Goal: Transaction & Acquisition: Obtain resource

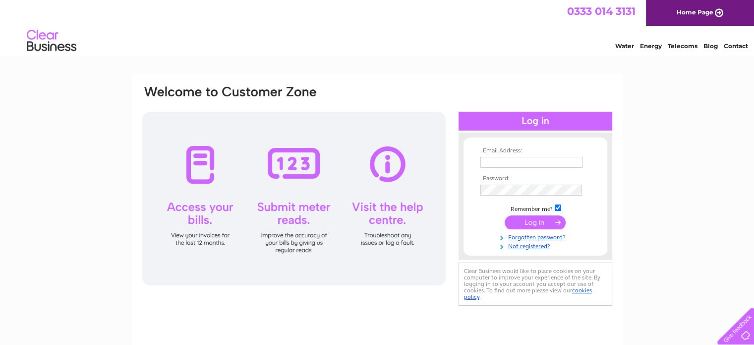
click at [514, 158] on input "text" at bounding box center [531, 162] width 102 height 11
type input "[EMAIL_ADDRESS][DOMAIN_NAME]"
click at [505, 216] on input "submit" at bounding box center [535, 223] width 61 height 14
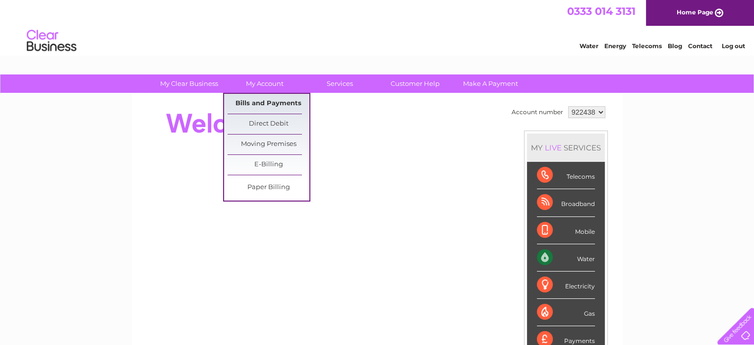
click at [272, 100] on link "Bills and Payments" at bounding box center [269, 104] width 82 height 20
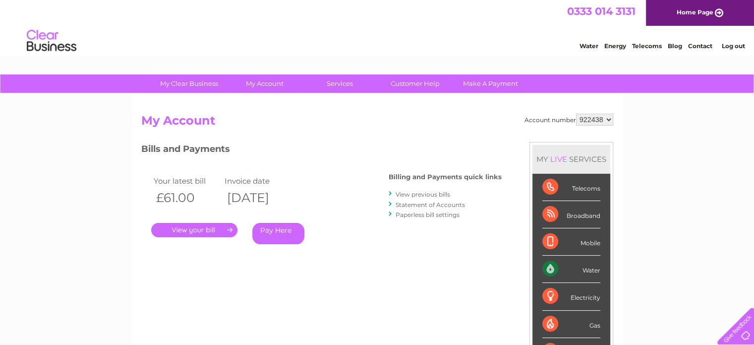
click at [205, 234] on link "." at bounding box center [194, 230] width 86 height 14
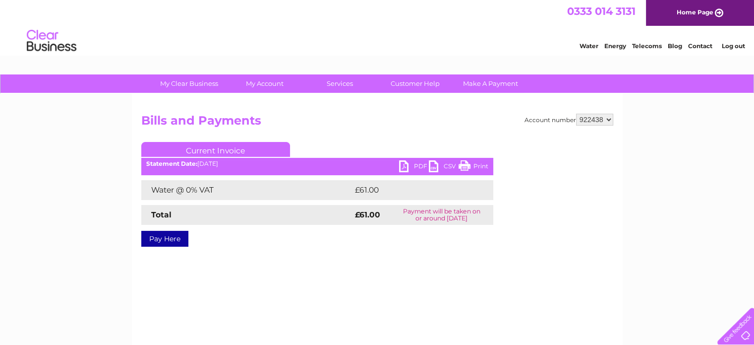
click at [407, 168] on link "PDF" at bounding box center [414, 167] width 30 height 14
